Goal: Task Accomplishment & Management: Use online tool/utility

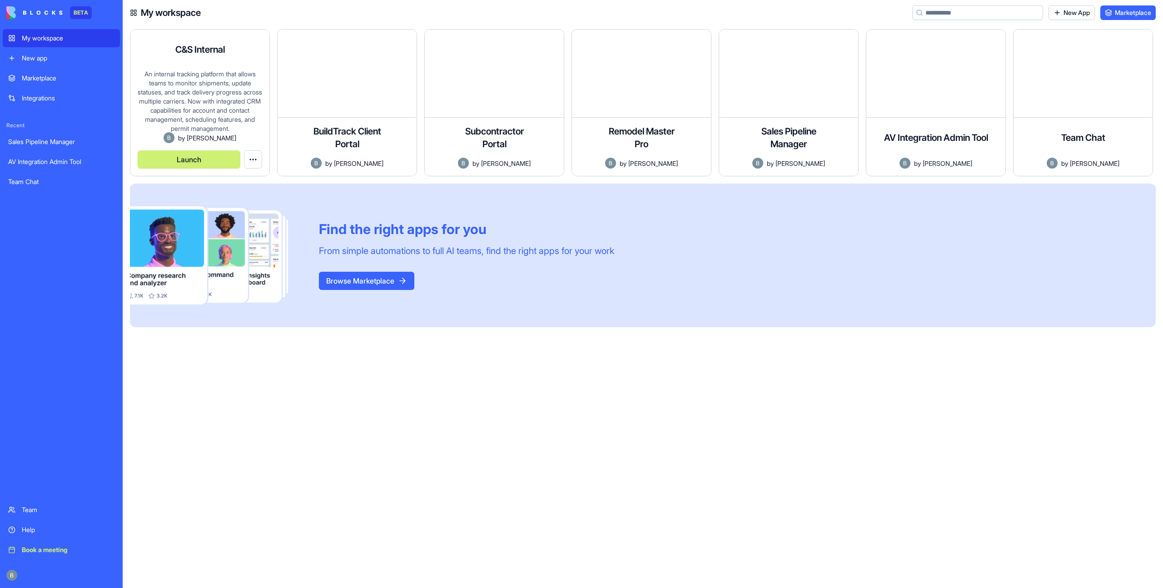
click at [214, 166] on button "Launch" at bounding box center [189, 159] width 103 height 18
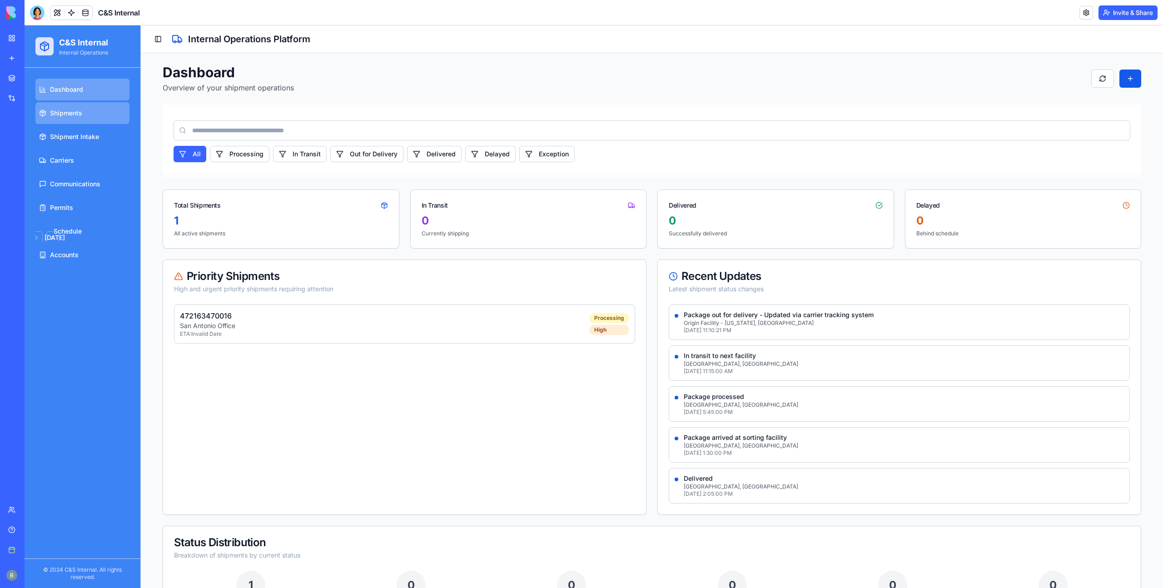
click at [69, 108] on link "Shipments" at bounding box center [82, 113] width 94 height 22
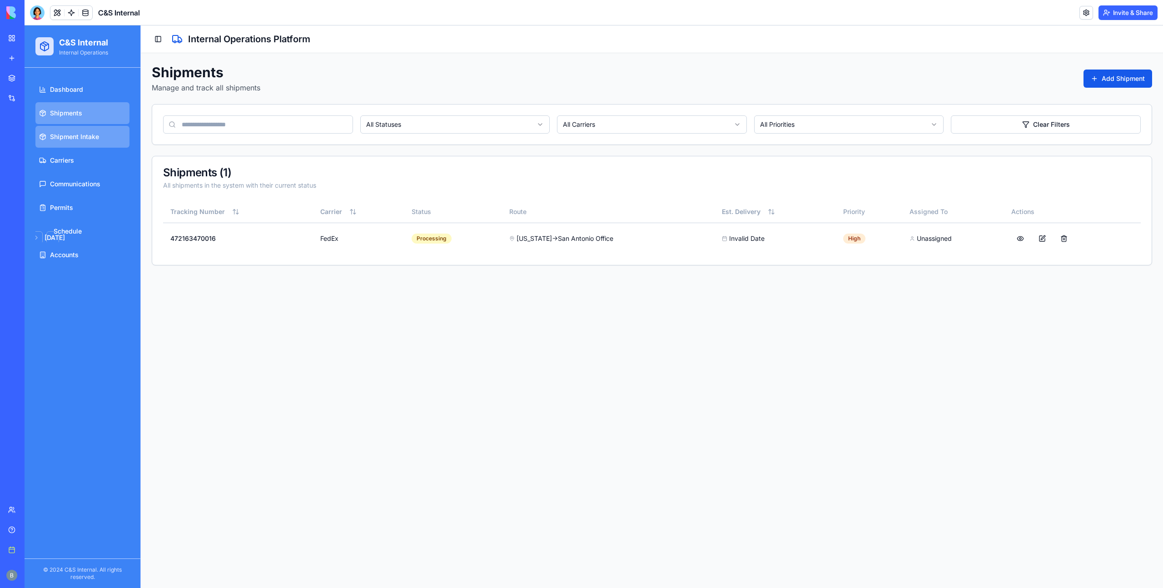
click at [73, 127] on link "Shipment Intake" at bounding box center [82, 137] width 94 height 22
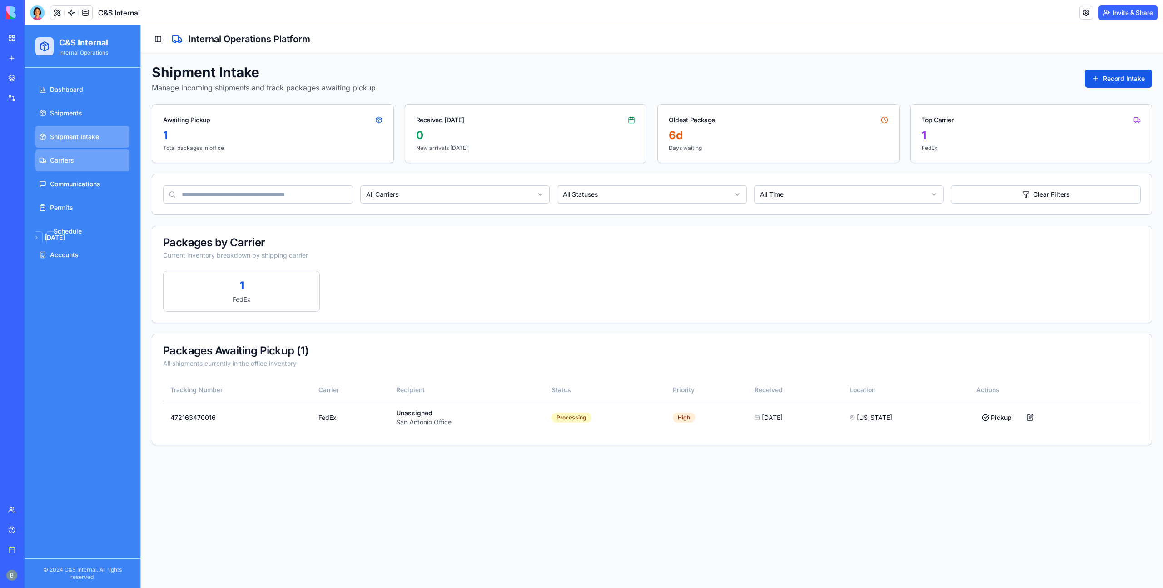
click at [72, 149] on link "Carriers" at bounding box center [82, 160] width 94 height 22
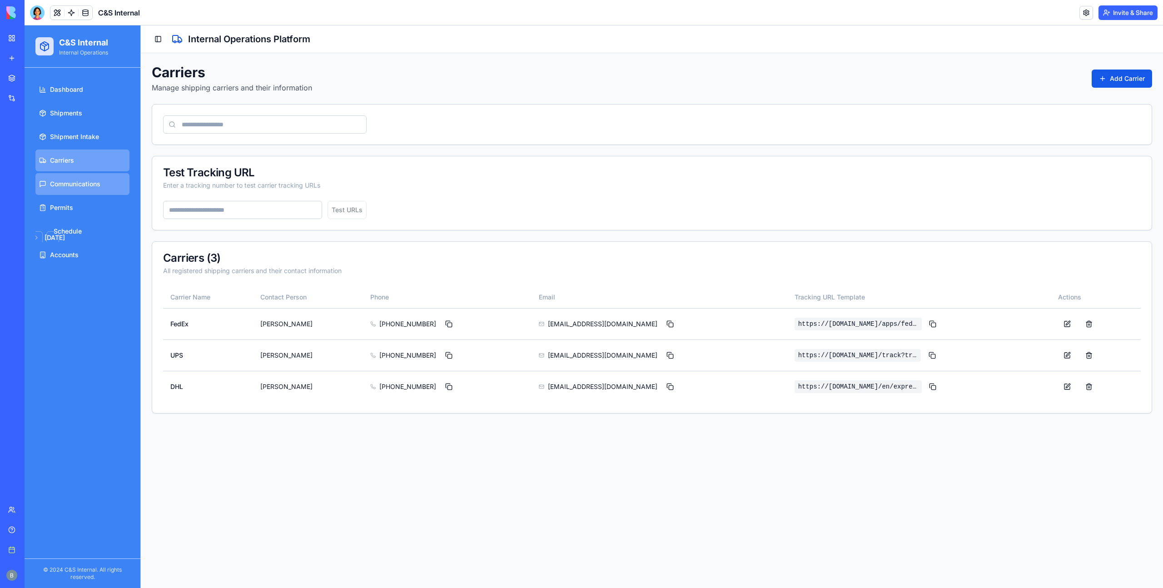
click at [68, 193] on link "Communications" at bounding box center [82, 184] width 94 height 22
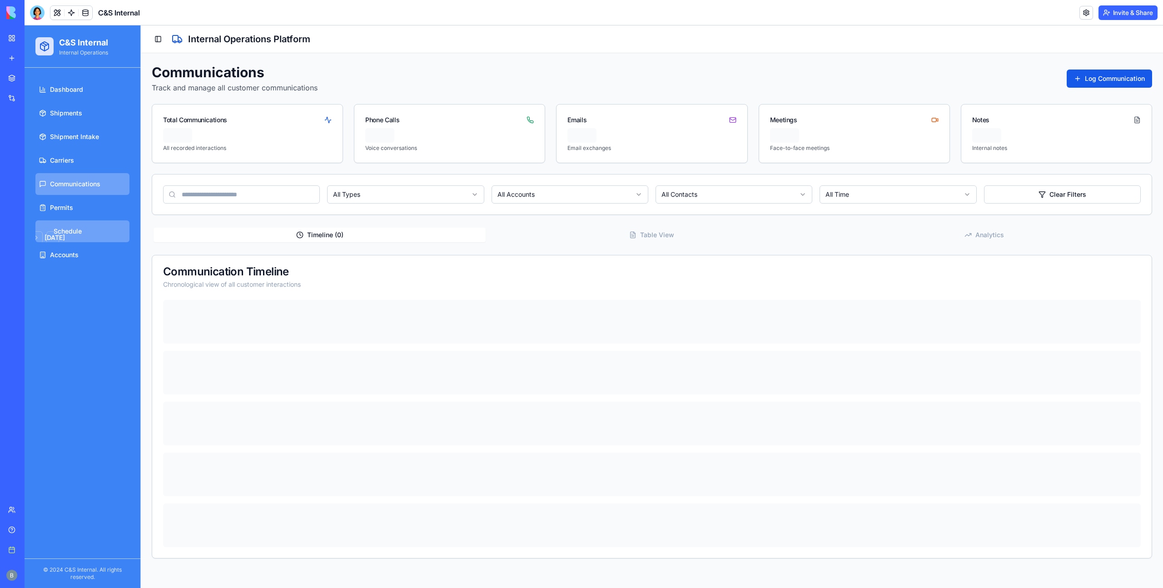
click at [68, 230] on span "Schedule" at bounding box center [68, 231] width 28 height 9
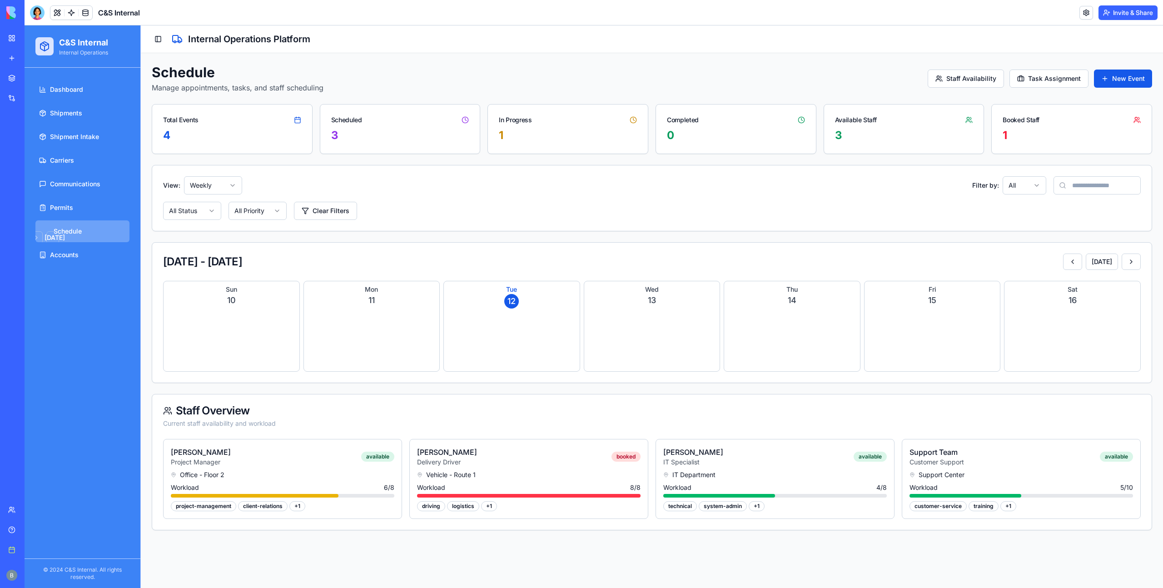
click at [263, 213] on html "C&S Internal Internal Operations Dashboard Shipments Shipment Intake Carriers C…" at bounding box center [594, 306] width 1138 height 562
click at [315, 213] on html "C&S Internal Internal Operations Dashboard Shipments Shipment Intake Carriers C…" at bounding box center [594, 306] width 1138 height 562
click at [327, 213] on button "Clear Filters" at bounding box center [325, 211] width 63 height 18
click at [330, 212] on button "Clear Filters" at bounding box center [325, 211] width 63 height 18
click at [212, 208] on html "C&S Internal Internal Operations Dashboard Shipments Shipment Intake Carriers C…" at bounding box center [594, 306] width 1138 height 562
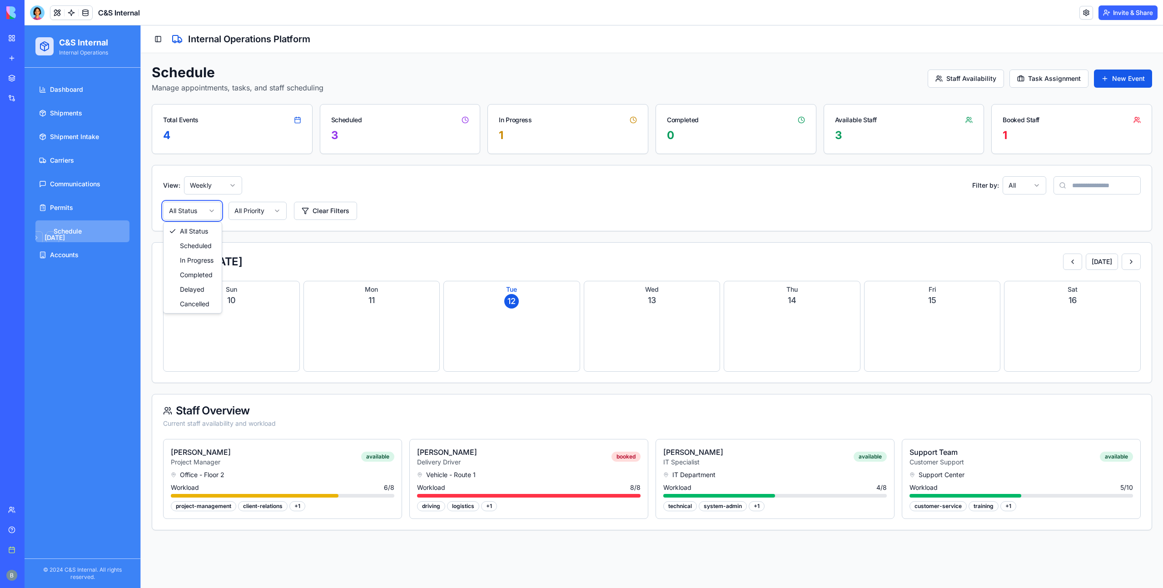
click at [213, 179] on html "C&S Internal Internal Operations Dashboard Shipments Shipment Intake Carriers C…" at bounding box center [594, 306] width 1138 height 562
click at [222, 181] on html "C&S Internal Internal Operations Dashboard Shipments Shipment Intake Carriers C…" at bounding box center [594, 306] width 1138 height 562
click at [350, 150] on html "C&S Internal Internal Operations Dashboard Shipments Shipment Intake Carriers C…" at bounding box center [594, 306] width 1138 height 562
click at [617, 456] on div "booked" at bounding box center [625, 456] width 29 height 10
click at [625, 456] on div "booked" at bounding box center [625, 456] width 29 height 10
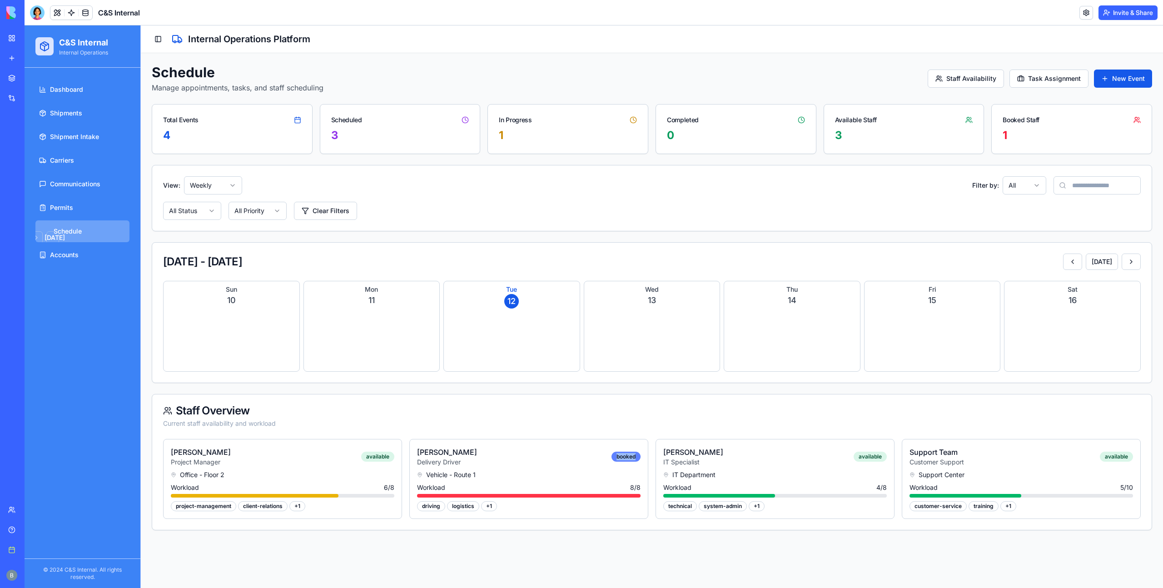
click at [625, 456] on div "booked" at bounding box center [625, 456] width 29 height 10
click at [873, 460] on div "available" at bounding box center [869, 456] width 33 height 10
click at [629, 456] on div "booked" at bounding box center [625, 456] width 29 height 10
drag, startPoint x: 629, startPoint y: 456, endPoint x: 841, endPoint y: 449, distance: 212.2
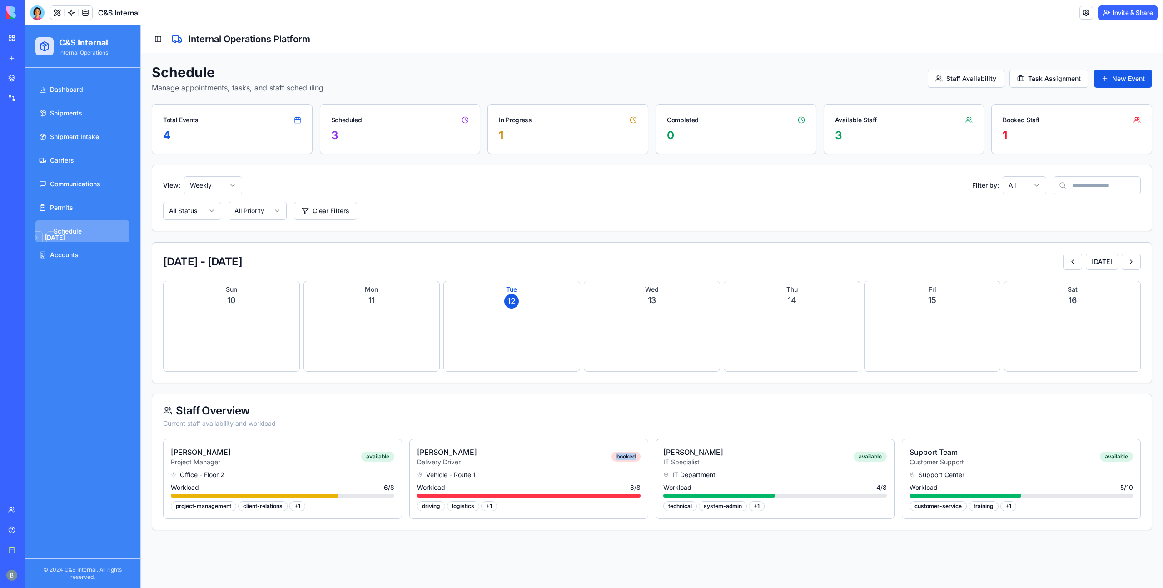
click at [629, 456] on div "booked" at bounding box center [625, 456] width 29 height 10
click at [870, 456] on div "available" at bounding box center [869, 456] width 33 height 10
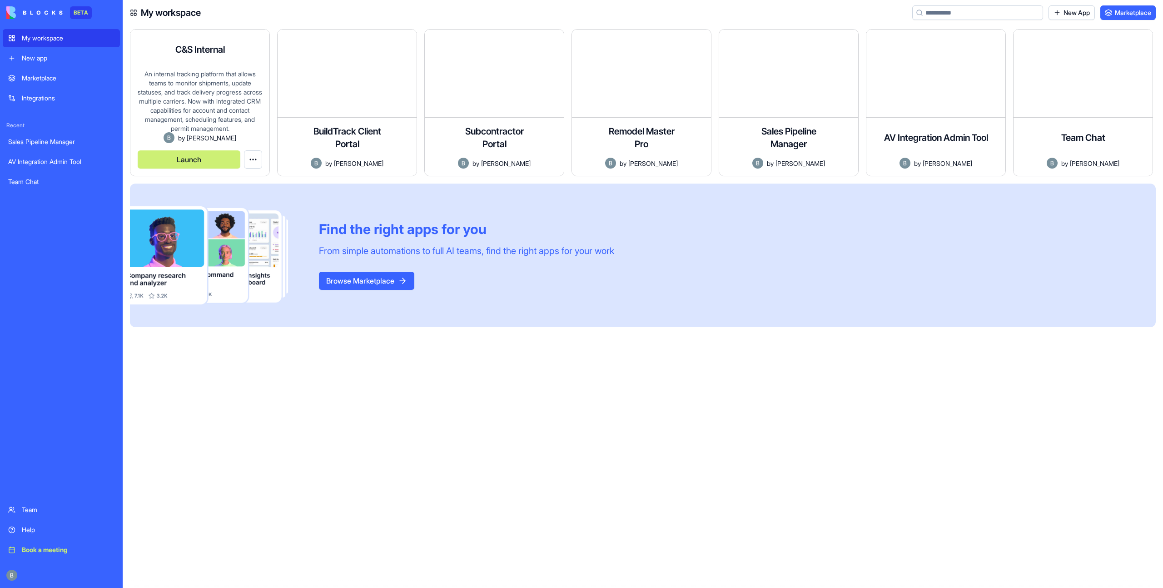
type input "*"
